Goal: Task Accomplishment & Management: Manage account settings

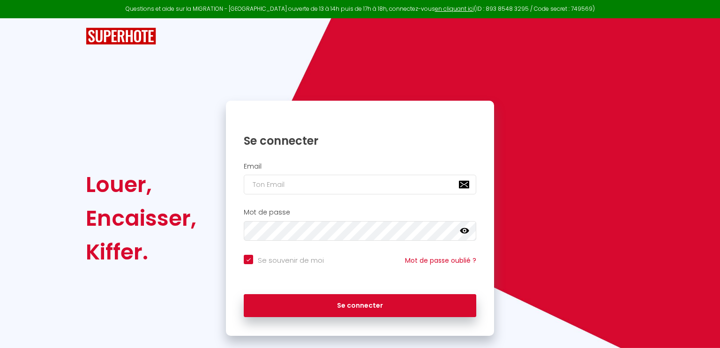
checkbox input "true"
type input "[EMAIL_ADDRESS][DOMAIN_NAME]"
click at [466, 230] on icon at bounding box center [464, 230] width 9 height 9
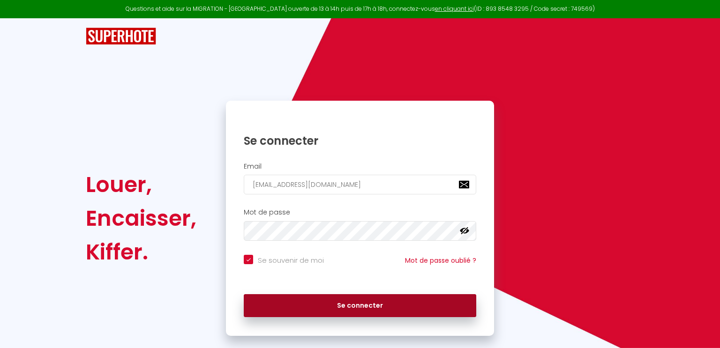
click at [382, 309] on button "Se connecter" at bounding box center [360, 305] width 233 height 23
checkbox input "true"
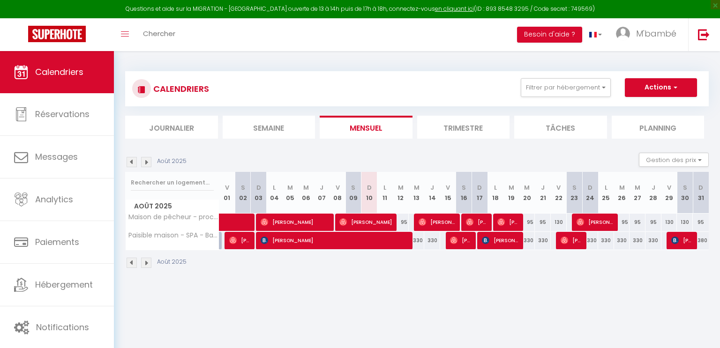
click at [424, 244] on div "330" at bounding box center [432, 240] width 16 height 17
type input "330"
type input "[DEMOGRAPHIC_DATA][DATE]"
type input "Ven 15 Août 2025"
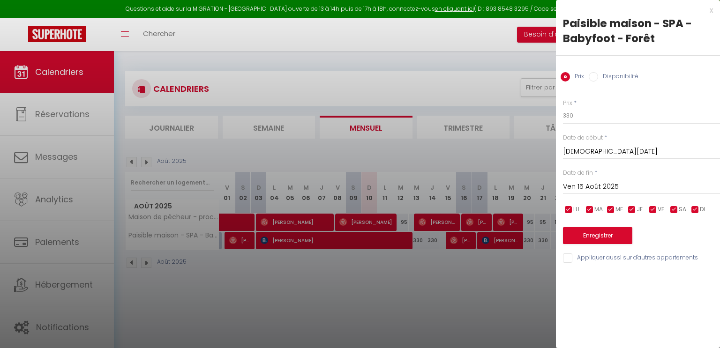
click at [617, 75] on label "Disponibilité" at bounding box center [618, 77] width 40 height 10
click at [598, 75] on input "Disponibilité" at bounding box center [593, 76] width 9 height 9
radio input "true"
radio input "false"
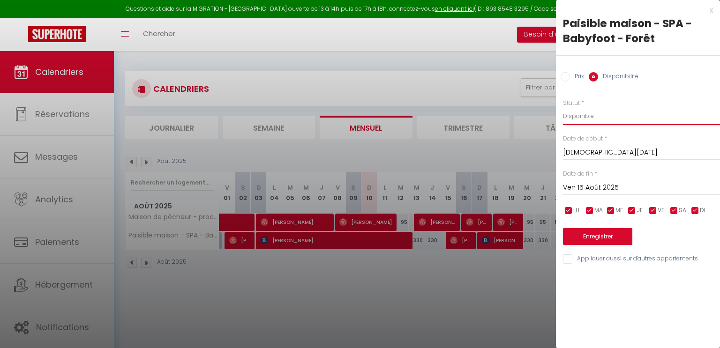
click at [590, 117] on select "Disponible Indisponible" at bounding box center [641, 116] width 157 height 18
select select "0"
click at [563, 107] on select "Disponible Indisponible" at bounding box center [641, 116] width 157 height 18
click at [602, 235] on button "Enregistrer" at bounding box center [597, 236] width 69 height 17
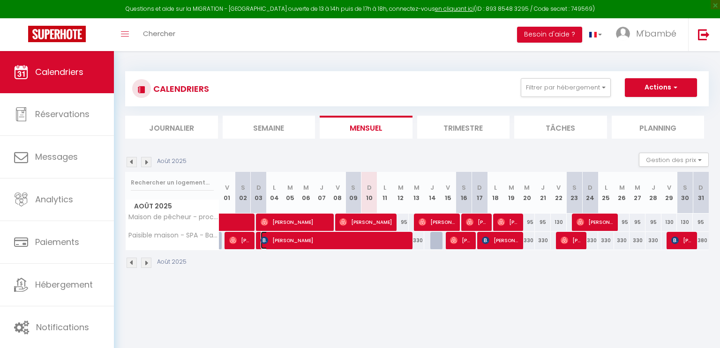
click at [385, 239] on span "[PERSON_NAME]" at bounding box center [335, 241] width 149 height 18
select select "OK"
select select "KO"
select select "0"
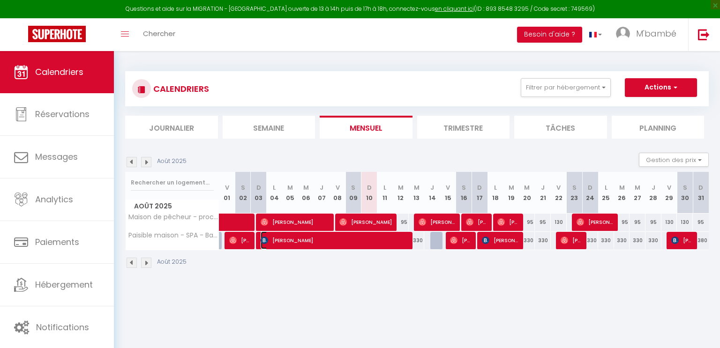
select select "1"
select select
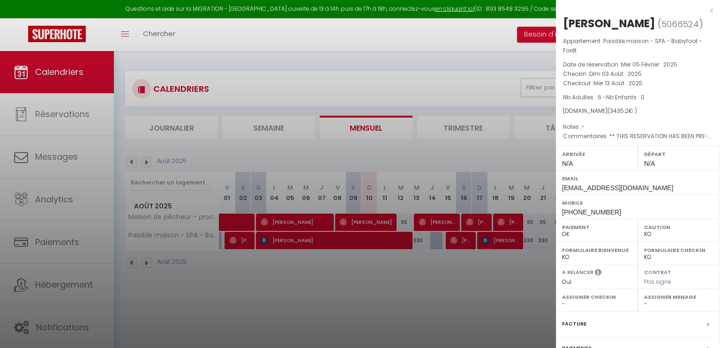
click at [463, 318] on div at bounding box center [360, 174] width 720 height 348
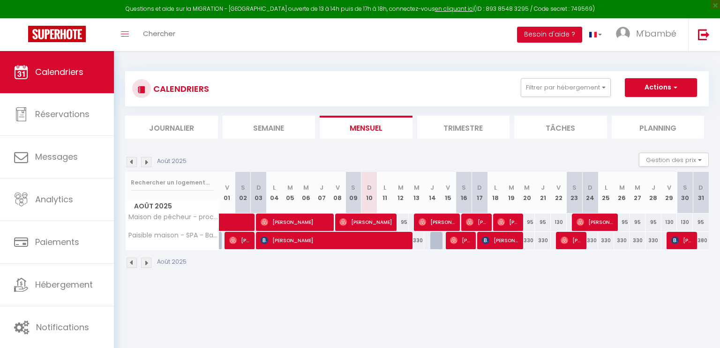
click at [148, 164] on img at bounding box center [146, 162] width 10 height 10
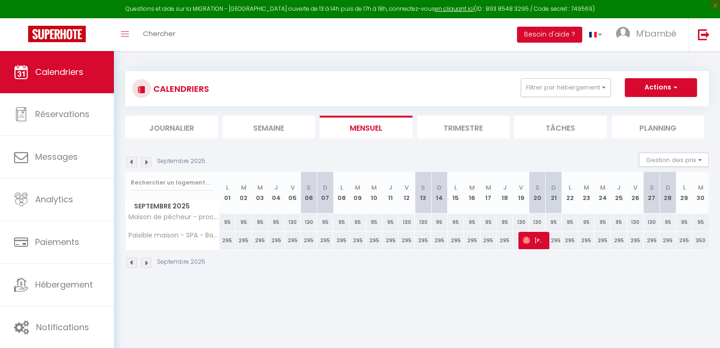
click at [148, 164] on img at bounding box center [146, 162] width 10 height 10
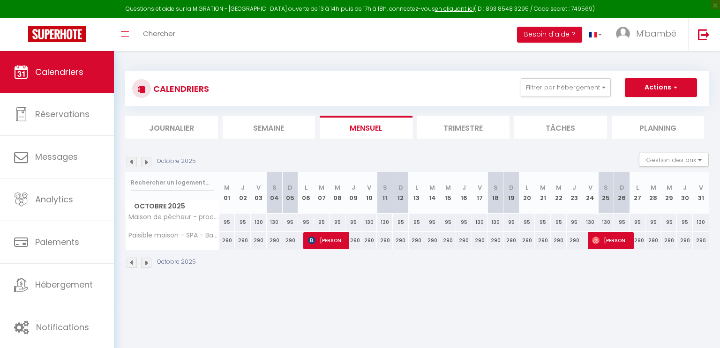
click at [148, 164] on img at bounding box center [146, 162] width 10 height 10
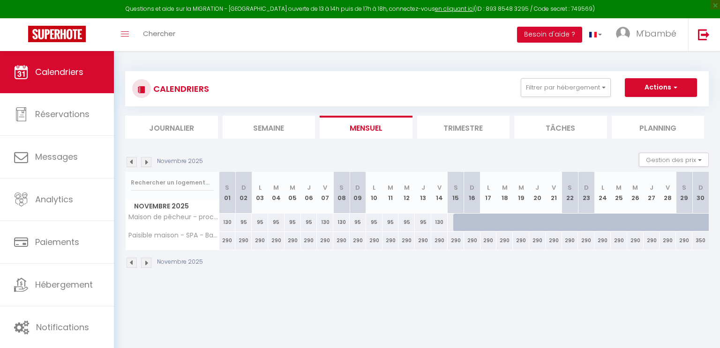
click at [148, 164] on img at bounding box center [146, 162] width 10 height 10
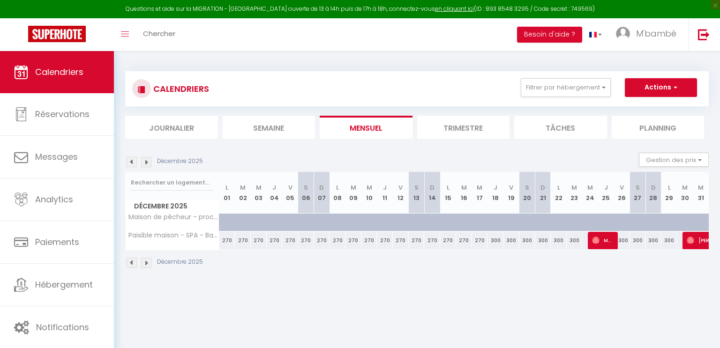
click at [133, 162] on img at bounding box center [132, 162] width 10 height 10
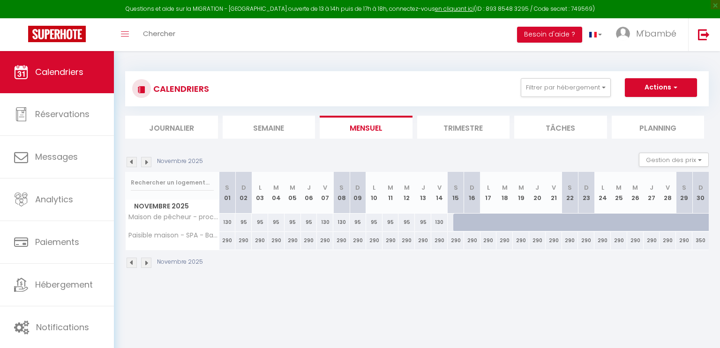
click at [459, 225] on div at bounding box center [461, 223] width 16 height 18
select select "1"
type input "[DATE]"
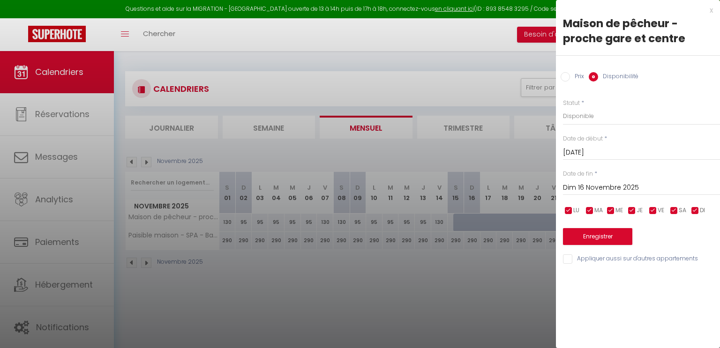
click at [650, 184] on input "Dim 16 Novembre 2025" at bounding box center [641, 188] width 157 height 12
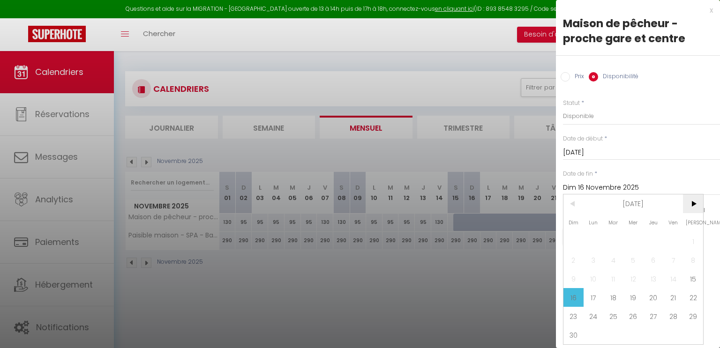
click at [693, 202] on span ">" at bounding box center [693, 204] width 20 height 19
click at [696, 297] on span "28" at bounding box center [693, 297] width 20 height 19
type input "[DATE]"
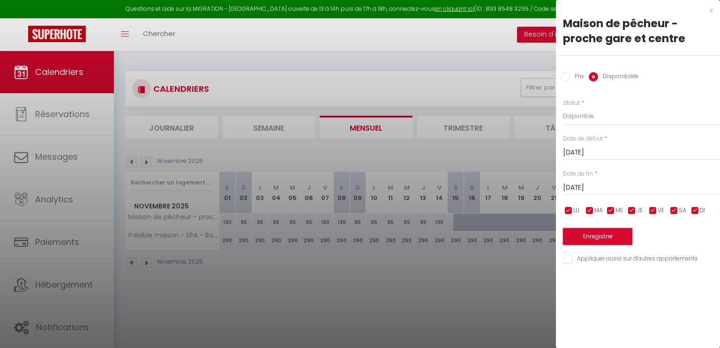
click at [616, 239] on button "Enregistrer" at bounding box center [597, 236] width 69 height 17
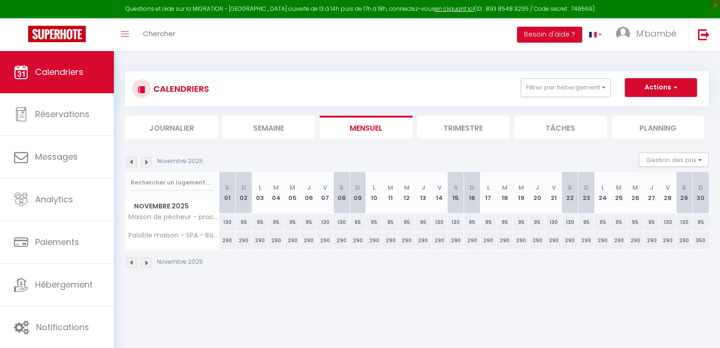
click at [145, 162] on img at bounding box center [146, 162] width 10 height 10
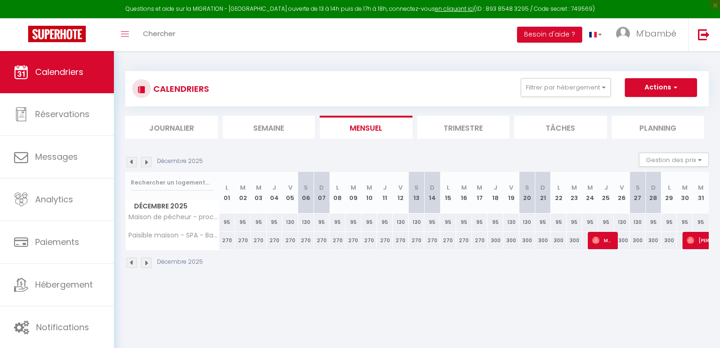
click at [145, 162] on img at bounding box center [146, 162] width 10 height 10
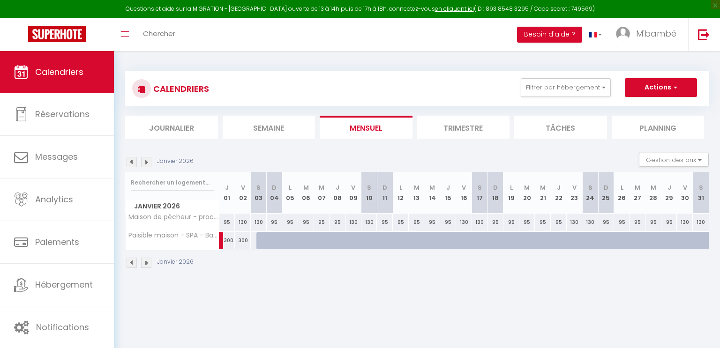
click at [261, 245] on div at bounding box center [264, 241] width 16 height 18
select select "1"
type input "[DATE]"
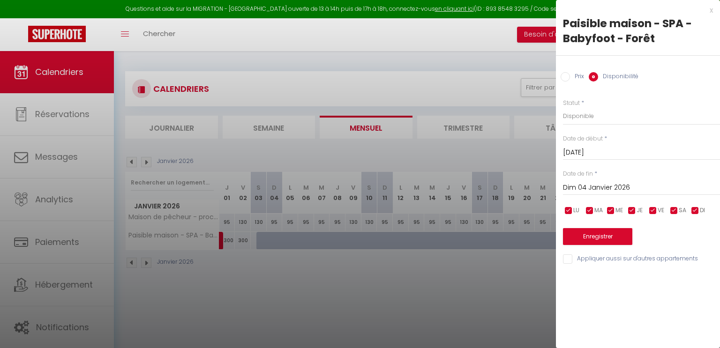
click at [656, 188] on input "Dim 04 Janvier 2026" at bounding box center [641, 188] width 157 height 12
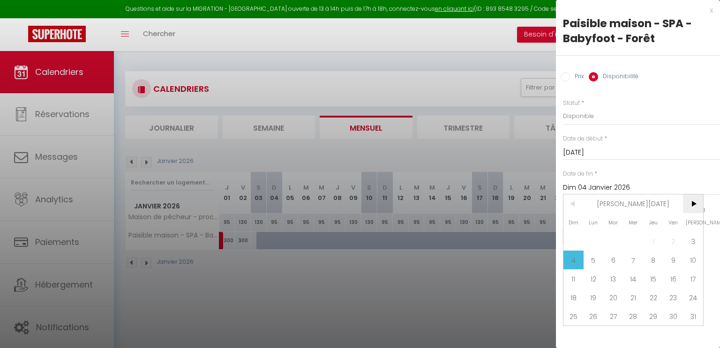
click at [693, 207] on span ">" at bounding box center [693, 204] width 20 height 19
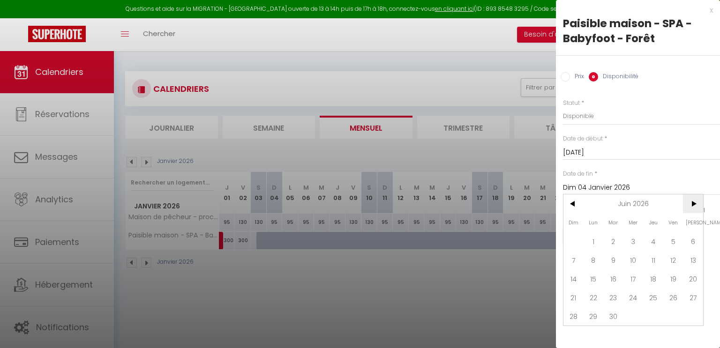
click at [693, 207] on span ">" at bounding box center [693, 204] width 20 height 19
click at [634, 315] on span "30" at bounding box center [634, 316] width 20 height 19
type input "Mer 30 Septembre 2026"
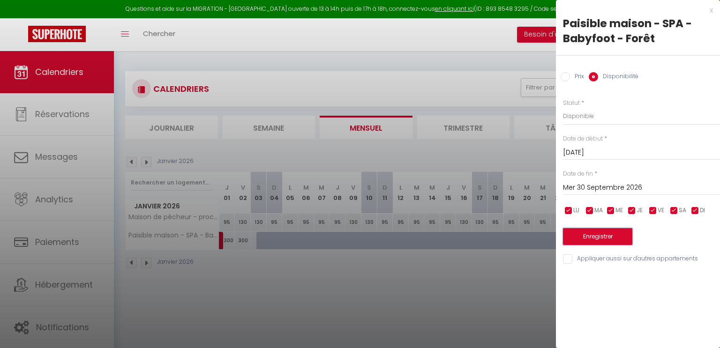
click at [608, 235] on button "Enregistrer" at bounding box center [597, 236] width 69 height 17
